Goal: Task Accomplishment & Management: Use online tool/utility

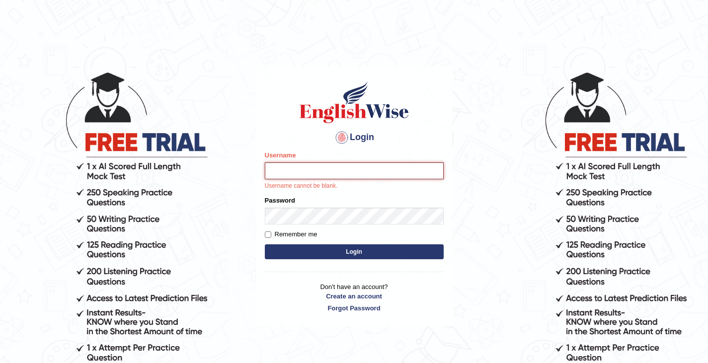
type input "Tshering_Phuntsho2025"
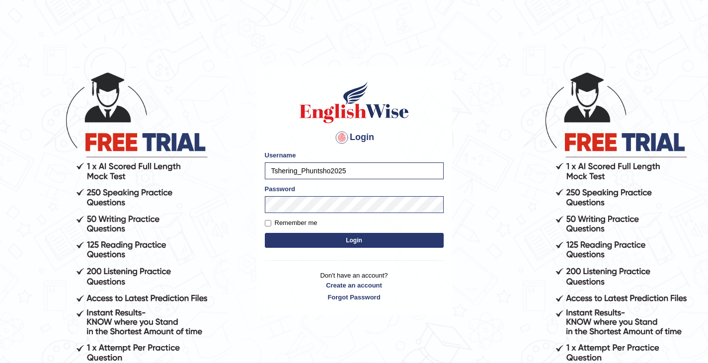
click at [358, 243] on button "Login" at bounding box center [354, 240] width 179 height 15
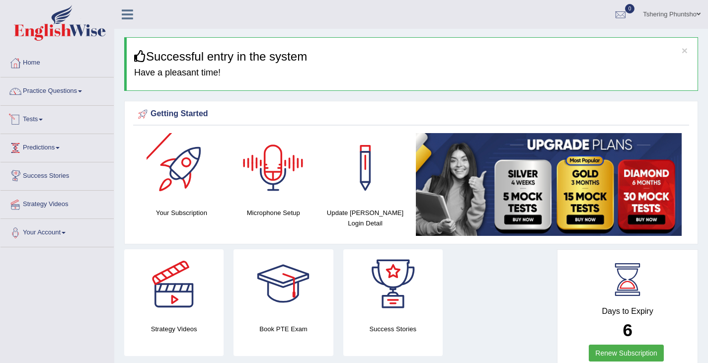
click at [43, 120] on span at bounding box center [41, 120] width 4 height 2
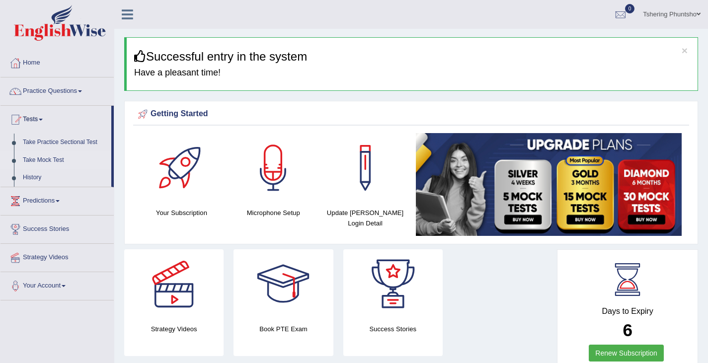
click at [53, 160] on link "Take Mock Test" at bounding box center [64, 161] width 93 height 18
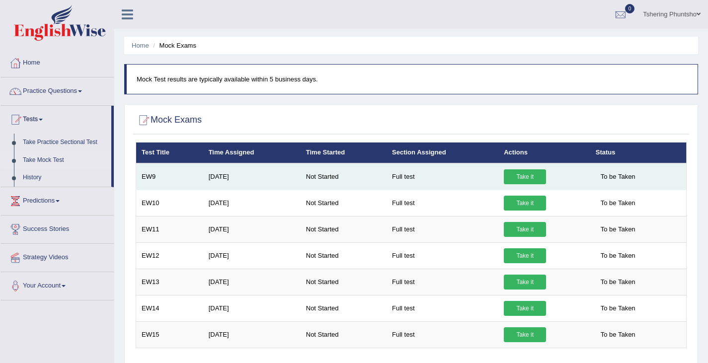
click at [521, 180] on link "Take it" at bounding box center [525, 176] width 42 height 15
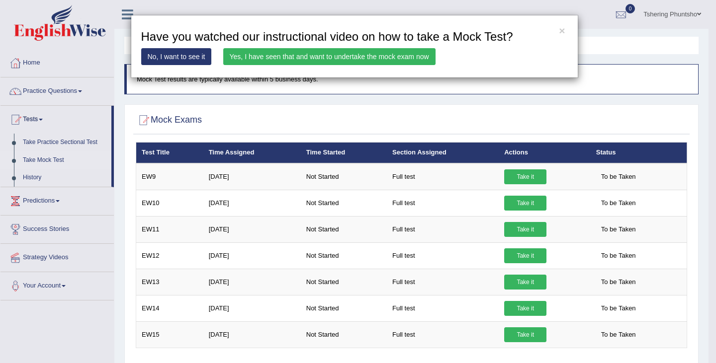
click at [348, 53] on link "Yes, I have seen that and want to undertake the mock exam now" at bounding box center [329, 56] width 212 height 17
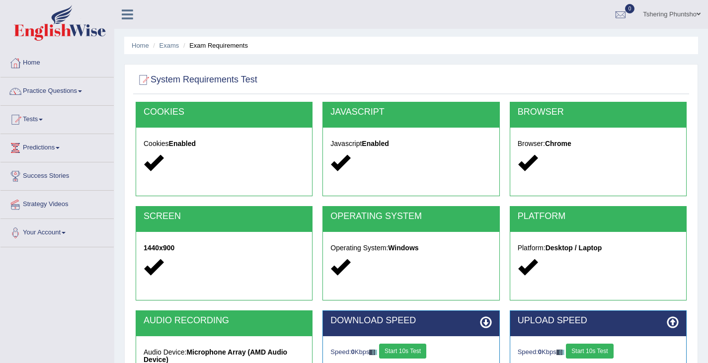
click at [406, 350] on button "Start 10s Test" at bounding box center [402, 351] width 47 height 15
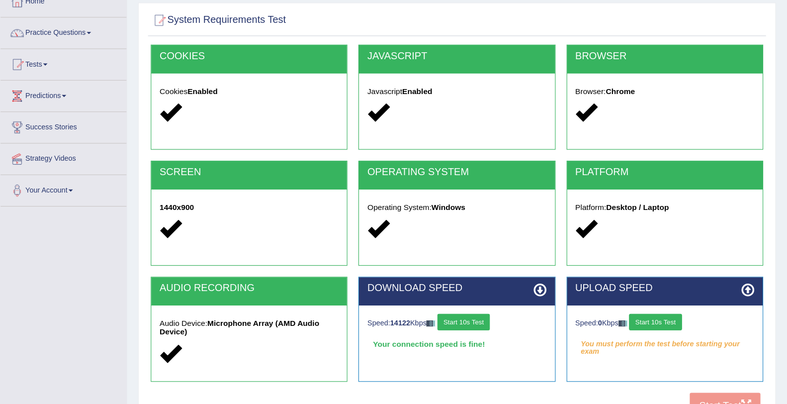
scroll to position [80, 0]
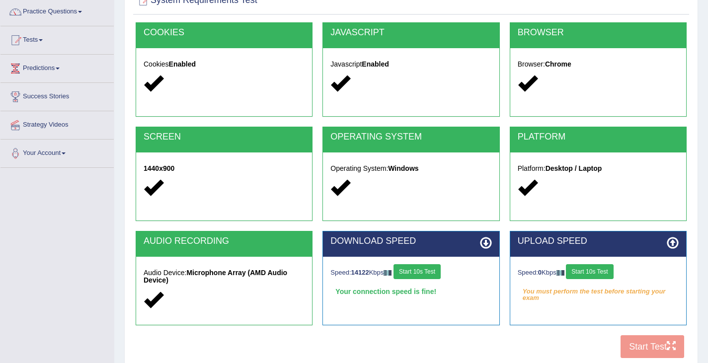
click at [602, 272] on button "Start 10s Test" at bounding box center [589, 271] width 47 height 15
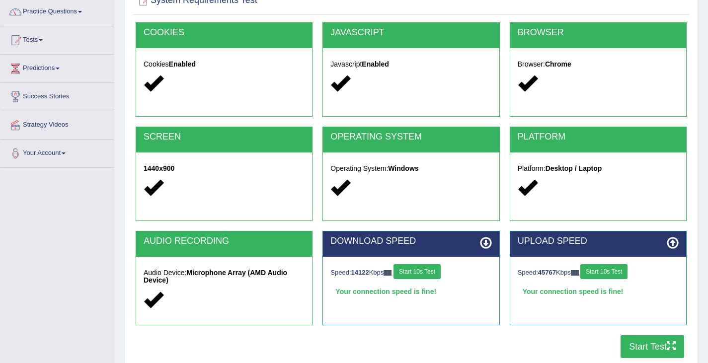
click at [636, 346] on button "Start Test" at bounding box center [653, 346] width 64 height 23
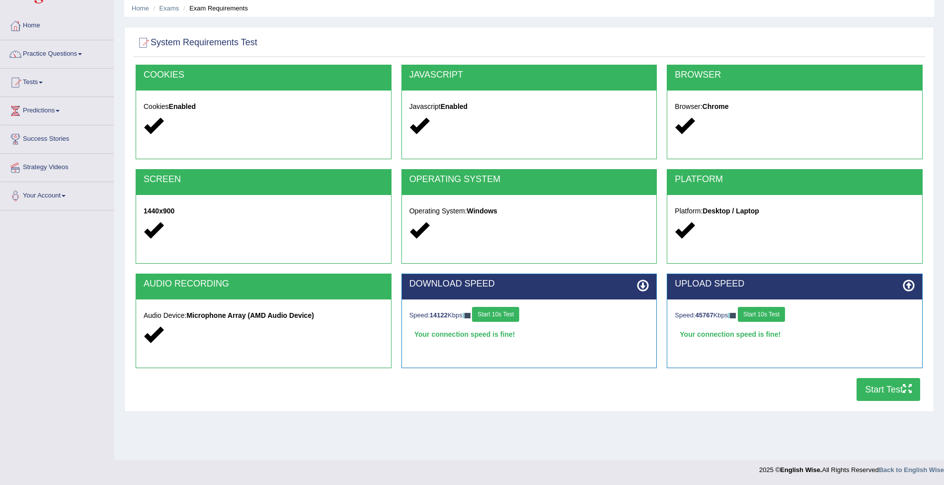
scroll to position [0, 0]
